Goal: Task Accomplishment & Management: Manage account settings

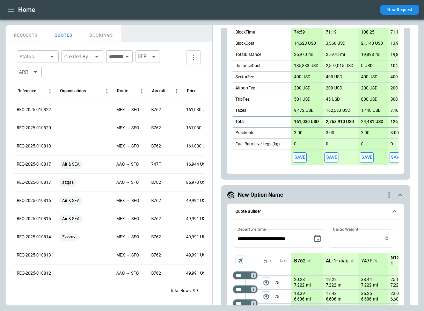
scroll to position [348, 0]
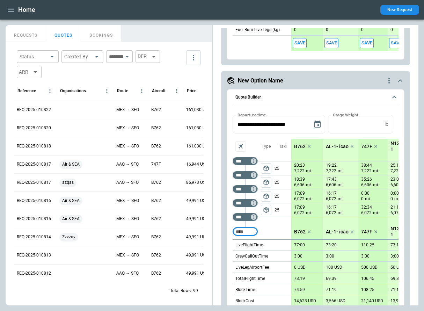
click at [389, 81] on icon "quote-option-actions" at bounding box center [389, 81] width 8 height 8
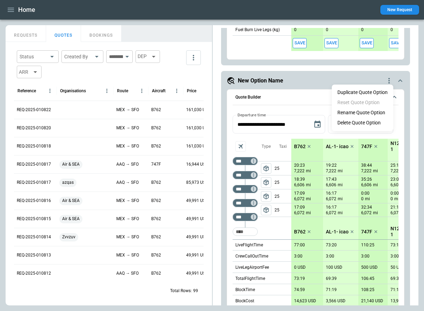
click at [376, 121] on li "Delete Quote Option" at bounding box center [362, 123] width 61 height 10
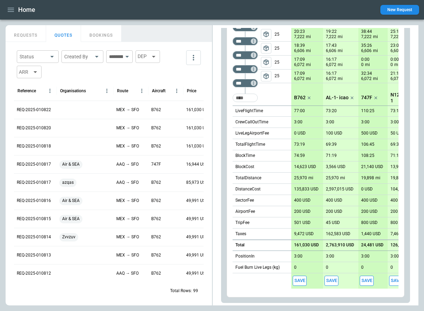
scroll to position [0, 0]
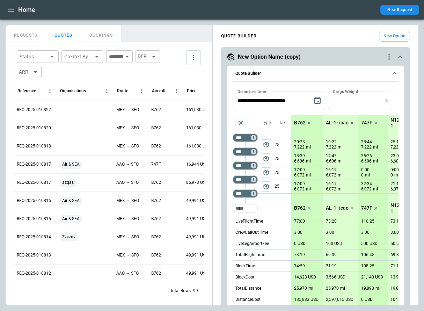
click at [387, 57] on icon "quote-option-actions" at bounding box center [389, 57] width 8 height 8
click at [374, 87] on button "Rename Quote Option" at bounding box center [361, 89] width 59 height 10
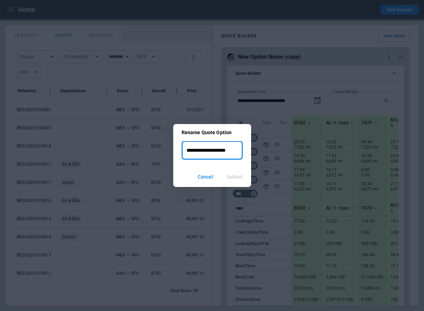
drag, startPoint x: 238, startPoint y: 150, endPoint x: 178, endPoint y: 151, distance: 59.4
click at [178, 151] on div "**********" at bounding box center [212, 154] width 78 height 26
type input "*"
click at [235, 176] on button "Submit" at bounding box center [235, 176] width 27 height 15
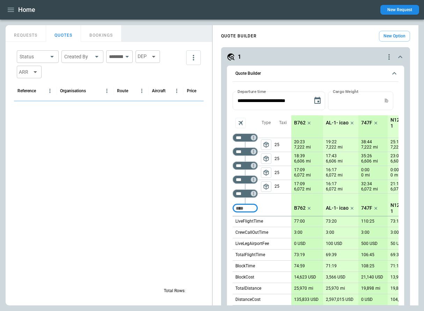
scroll to position [110, 0]
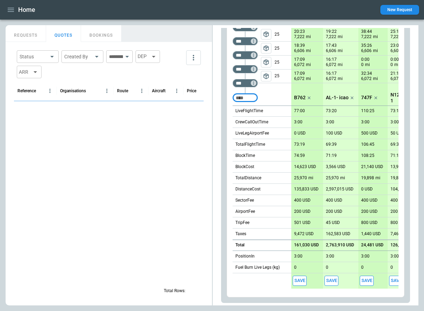
click at [299, 282] on button "Save" at bounding box center [300, 281] width 14 height 10
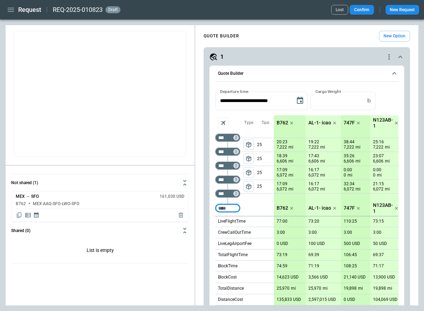
click at [387, 39] on button "New Option" at bounding box center [394, 36] width 31 height 11
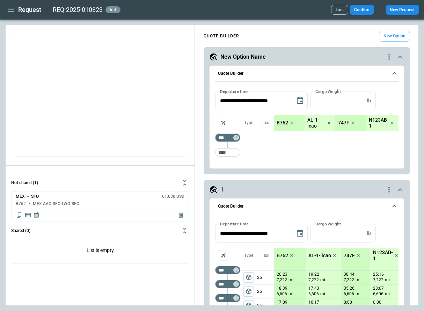
click at [396, 72] on icon "scrollable content" at bounding box center [394, 73] width 8 height 8
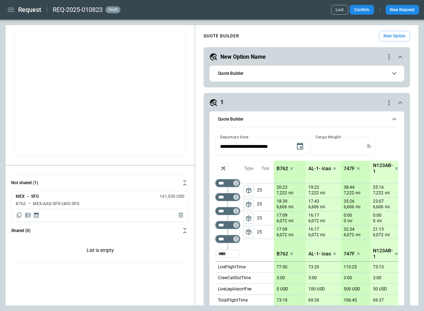
click at [399, 58] on icon "scrollable content" at bounding box center [400, 57] width 8 height 8
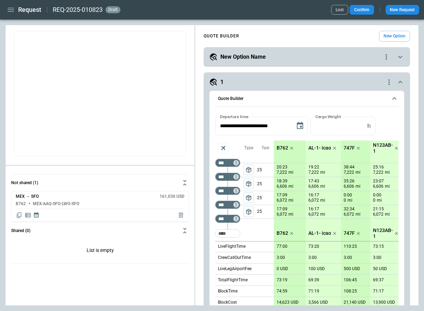
click at [399, 58] on icon "scrollable content" at bounding box center [400, 57] width 8 height 8
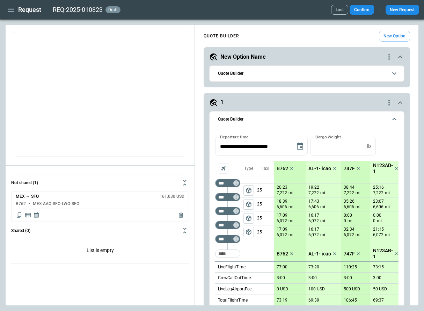
click at [397, 72] on icon "scrollable content" at bounding box center [394, 73] width 8 height 8
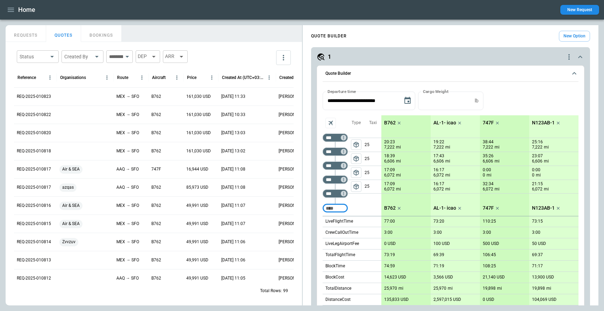
click at [14, 9] on icon "button" at bounding box center [11, 10] width 6 height 4
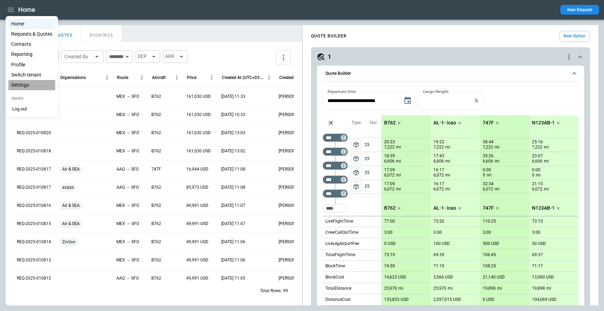
click at [24, 87] on li "Settings" at bounding box center [31, 85] width 47 height 10
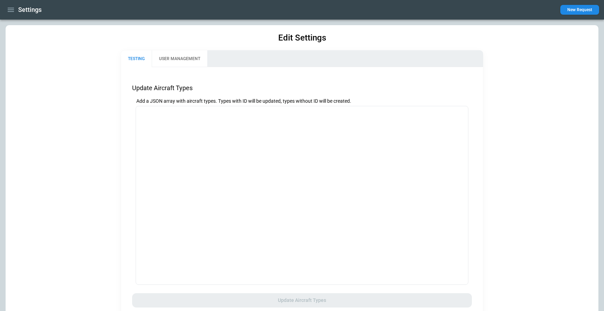
click at [12, 10] on icon "button" at bounding box center [11, 10] width 6 height 4
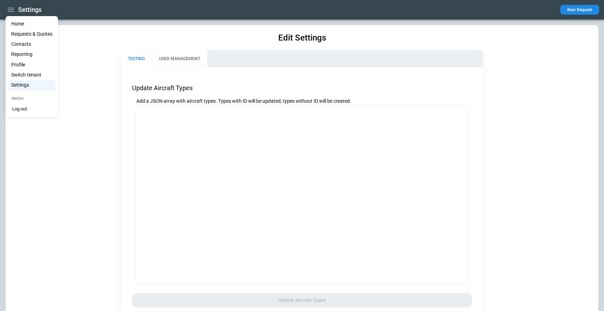
click at [29, 66] on li "Profile" at bounding box center [31, 65] width 47 height 10
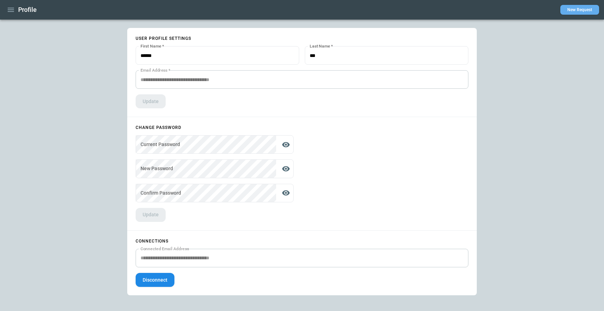
click at [579, 11] on button "New Request" at bounding box center [579, 10] width 39 height 10
click at [161, 280] on button "Disconnect" at bounding box center [155, 280] width 39 height 14
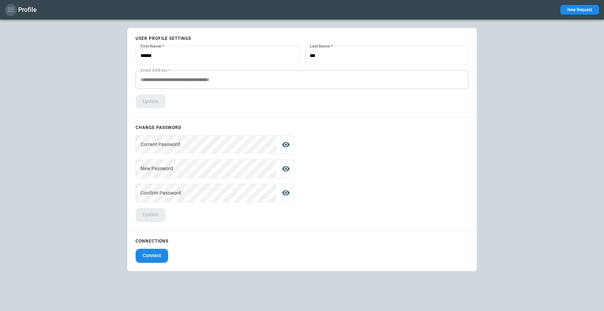
click at [9, 9] on icon "button" at bounding box center [11, 10] width 8 height 8
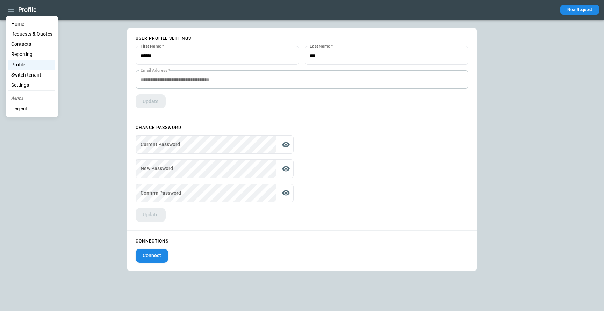
click at [24, 23] on li "Home" at bounding box center [31, 24] width 47 height 10
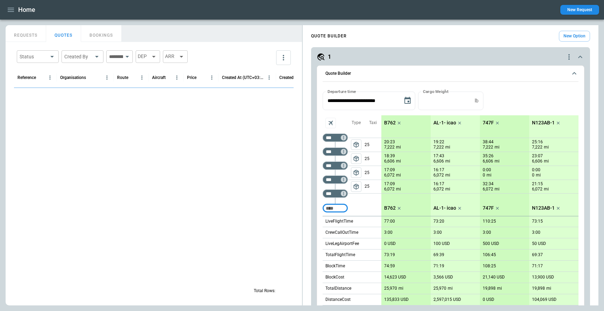
click at [11, 12] on icon "button" at bounding box center [11, 10] width 8 height 8
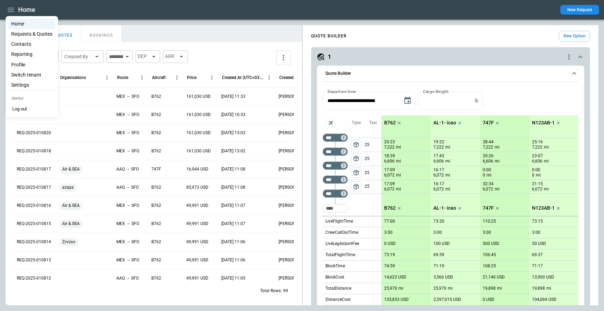
click at [30, 84] on li "Settings" at bounding box center [31, 85] width 47 height 10
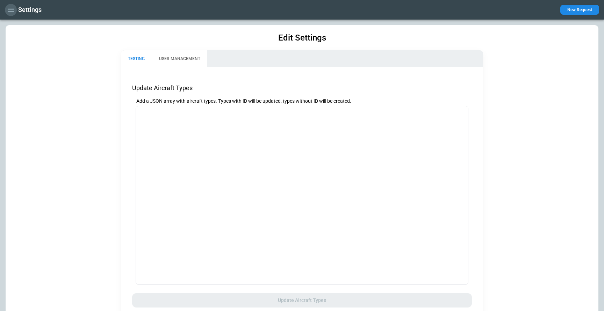
click at [12, 6] on icon "button" at bounding box center [11, 10] width 8 height 8
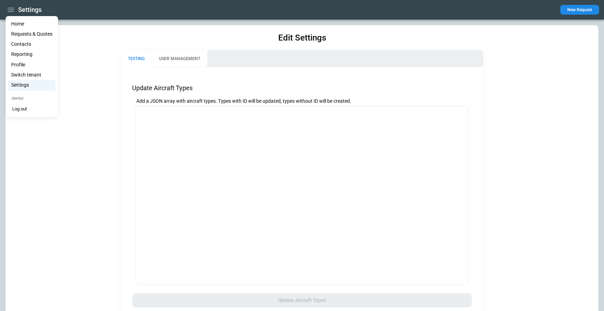
click at [34, 66] on li "Profile" at bounding box center [31, 65] width 47 height 10
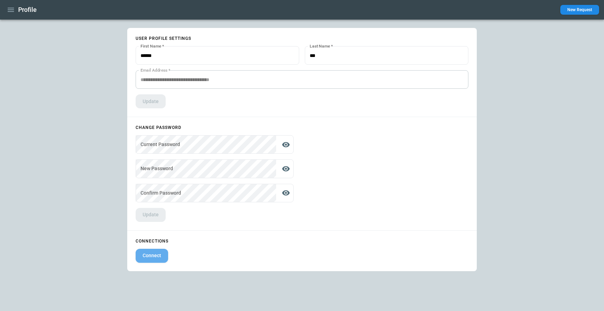
click at [162, 256] on button "Connect" at bounding box center [152, 256] width 32 height 14
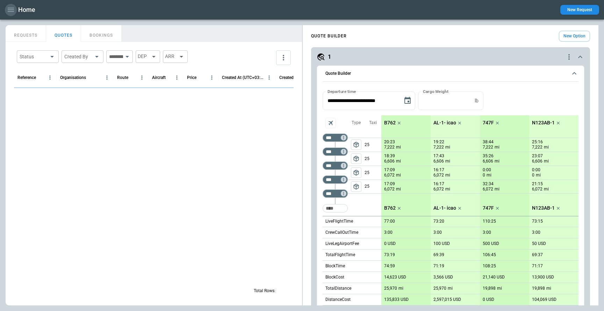
click at [11, 12] on icon "button" at bounding box center [11, 10] width 8 height 8
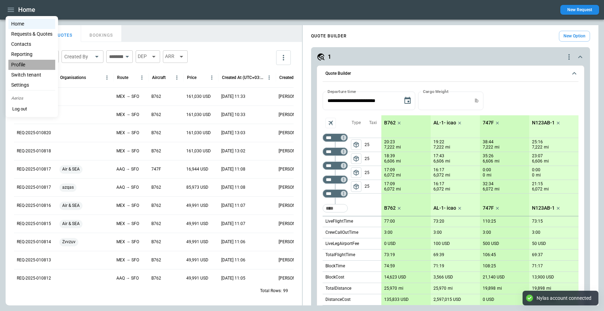
click at [26, 67] on li "Profile" at bounding box center [31, 65] width 47 height 10
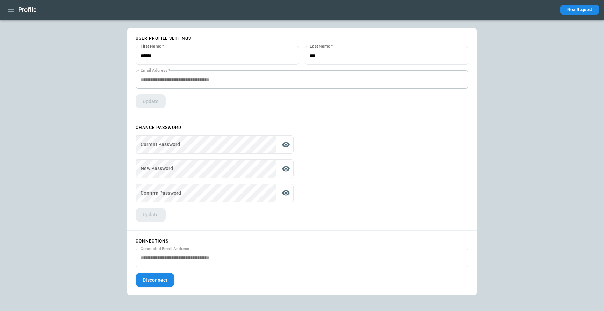
click at [150, 282] on button "Disconnect" at bounding box center [155, 280] width 39 height 14
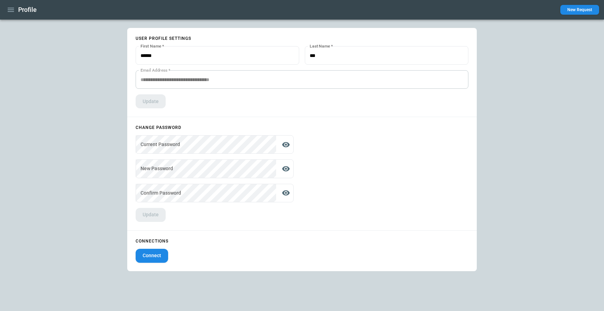
click at [12, 13] on icon "button" at bounding box center [11, 10] width 8 height 8
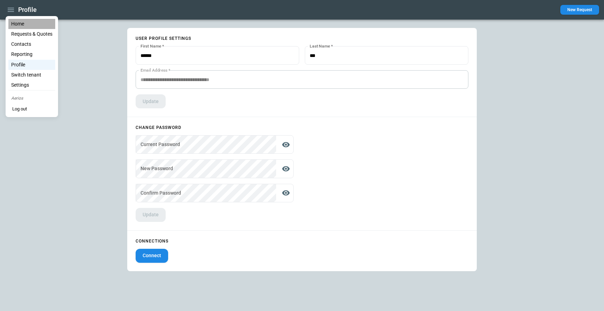
click at [20, 23] on li "Home" at bounding box center [31, 24] width 47 height 10
